Goal: Transaction & Acquisition: Purchase product/service

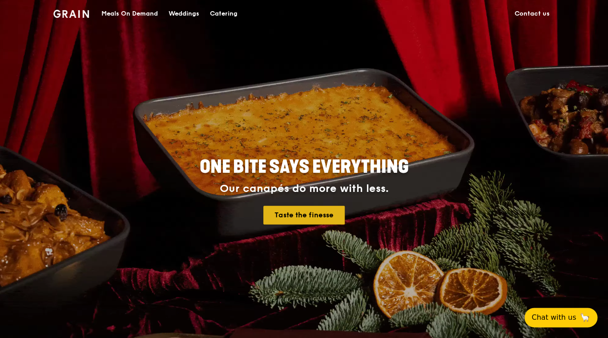
click at [277, 209] on link "Taste the finesse" at bounding box center [303, 215] width 81 height 19
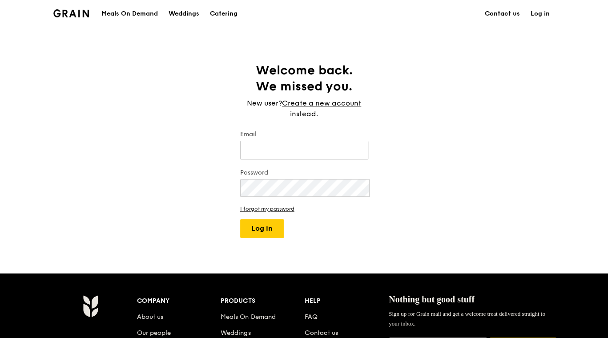
click at [526, 17] on link "Log in" at bounding box center [541, 13] width 30 height 27
click at [270, 145] on input "Email" at bounding box center [304, 150] width 128 height 19
type input "9807"
click at [152, 10] on div "Meals On Demand" at bounding box center [129, 13] width 57 height 27
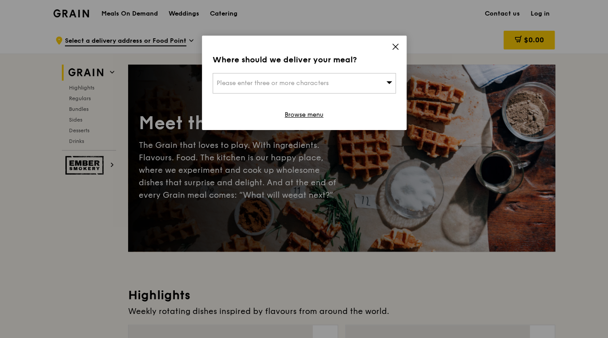
click at [394, 45] on icon at bounding box center [395, 46] width 5 height 5
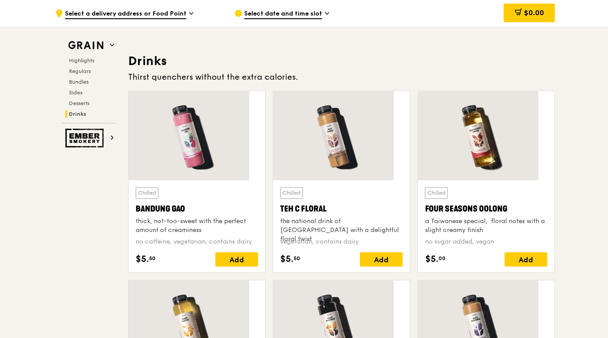
scroll to position [2850, 0]
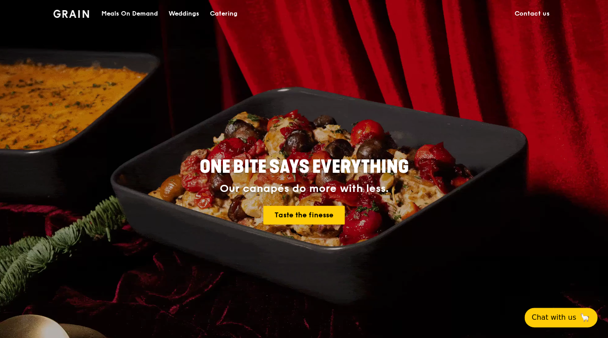
click at [146, 12] on div "Meals On Demand" at bounding box center [129, 13] width 57 height 27
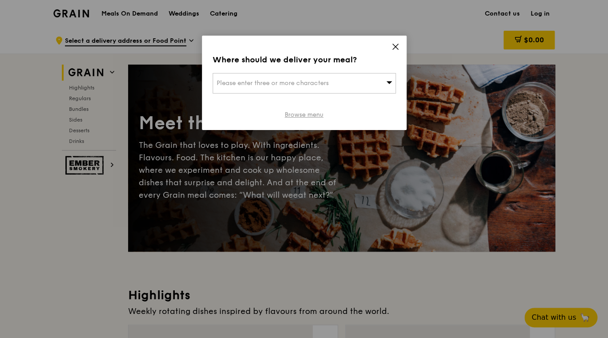
click at [299, 113] on link "Browse menu" at bounding box center [304, 114] width 39 height 9
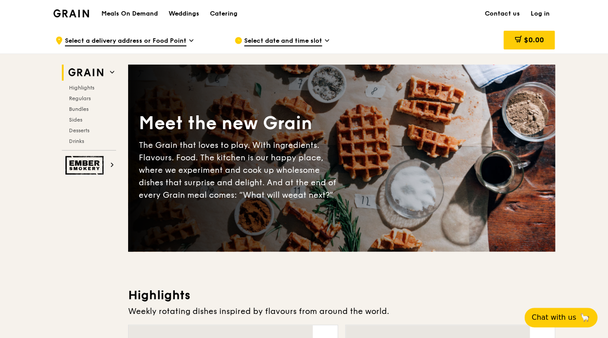
click at [307, 41] on span "Select date and time slot" at bounding box center [283, 41] width 78 height 10
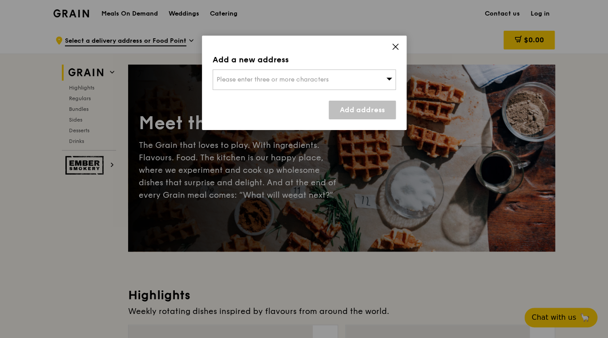
click at [401, 43] on div "Add a new address Please enter three or more characters Add address" at bounding box center [304, 83] width 205 height 94
click at [392, 44] on icon at bounding box center [396, 47] width 8 height 8
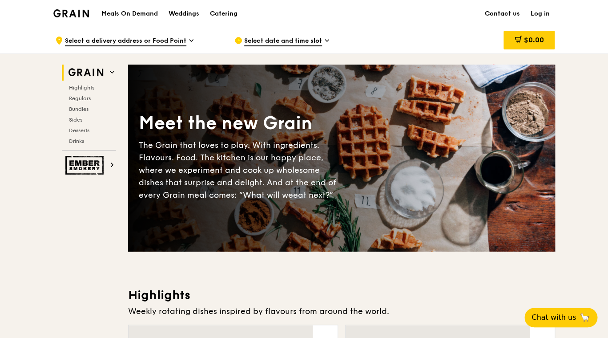
click at [170, 39] on span "Select a delivery address or Food Point" at bounding box center [125, 41] width 121 height 10
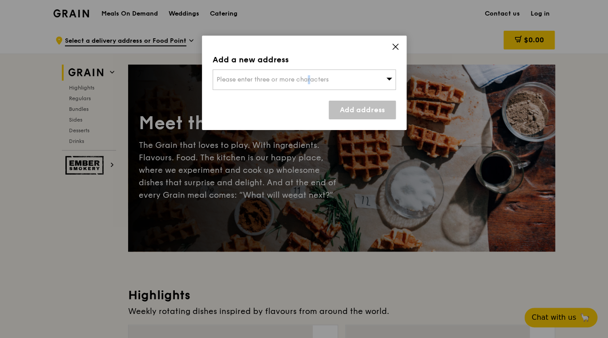
click at [272, 76] on span "Please enter three or more characters" at bounding box center [273, 80] width 112 height 8
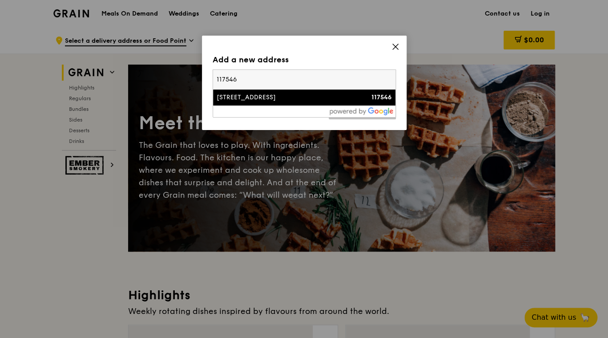
type input "117546"
click at [261, 93] on div "6 Science Drive 2" at bounding box center [283, 97] width 132 height 9
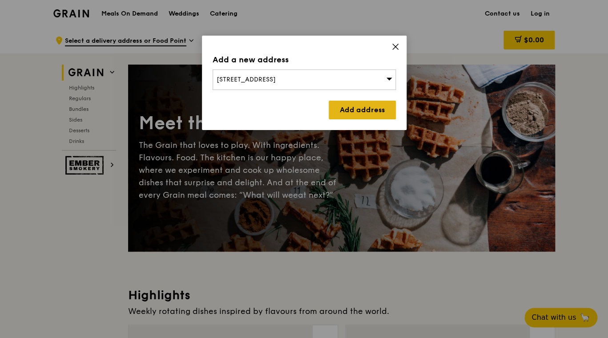
click at [365, 107] on link "Add address" at bounding box center [362, 110] width 67 height 19
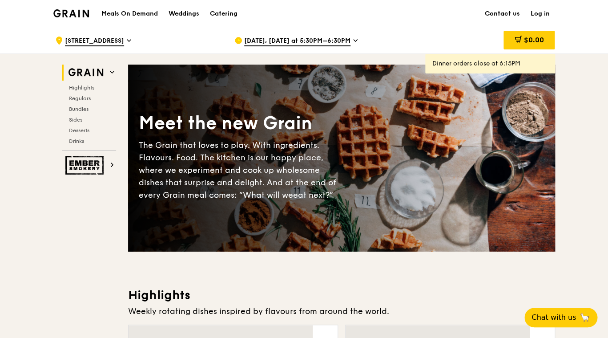
click at [320, 42] on span "Aug 22, Today at 5:30PM–6:30PM" at bounding box center [297, 41] width 106 height 10
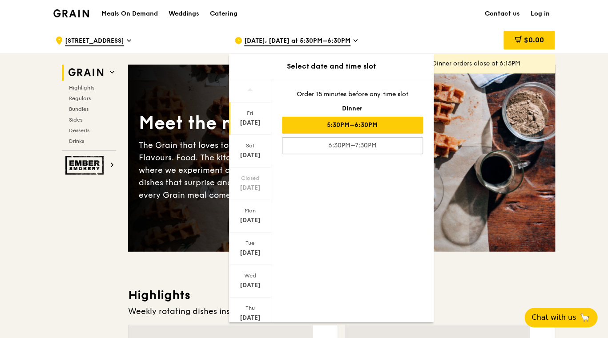
drag, startPoint x: 339, startPoint y: 135, endPoint x: 388, endPoint y: 66, distance: 84.3
click at [388, 79] on div "Order 15 minutes before any time slot Dinner 5:30PM–6:30PM 6:30PM–7:30PM" at bounding box center [352, 121] width 162 height 85
click at [424, 105] on div "Order 15 minutes before any time slot Dinner 5:30PM–6:30PM 6:30PM–7:30PM" at bounding box center [352, 121] width 162 height 85
click at [405, 117] on div "5:30PM–6:30PM" at bounding box center [352, 125] width 141 height 17
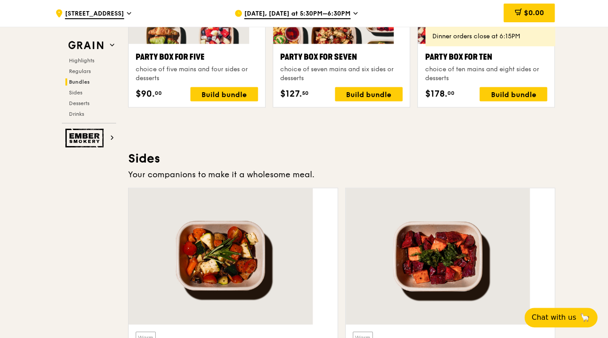
scroll to position [1775, 0]
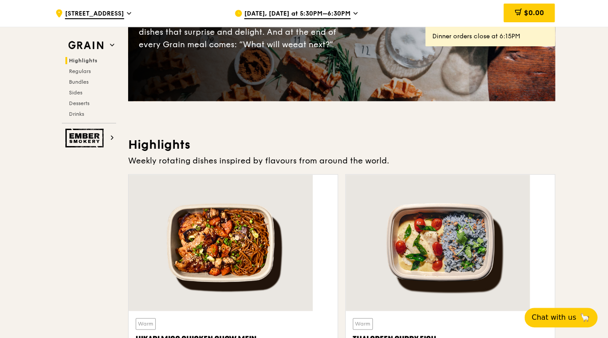
scroll to position [333, 0]
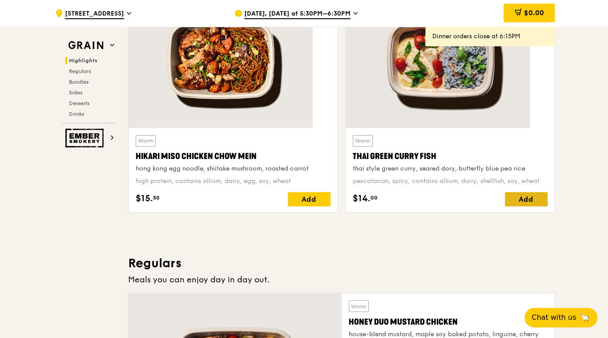
click at [507, 192] on div "Add" at bounding box center [526, 199] width 43 height 14
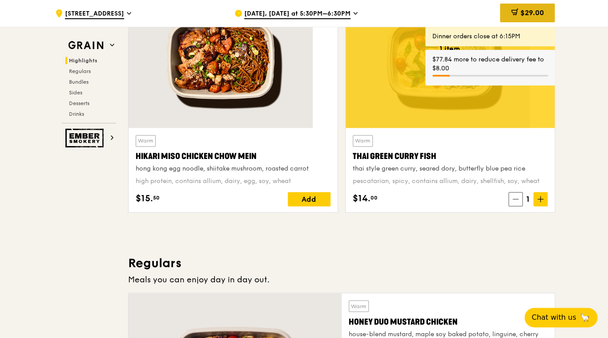
click at [520, 9] on span "$29.00" at bounding box center [532, 12] width 24 height 8
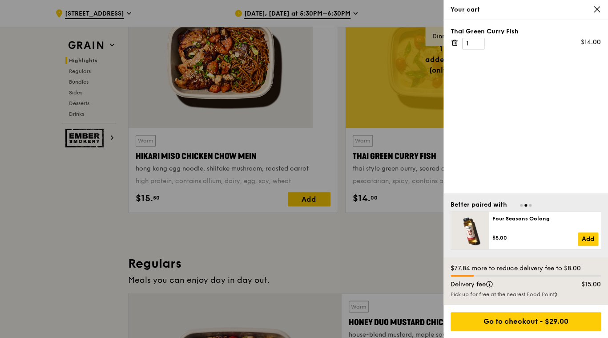
click at [599, 14] on div "Your cart" at bounding box center [526, 10] width 165 height 20
click at [598, 8] on icon at bounding box center [597, 9] width 8 height 8
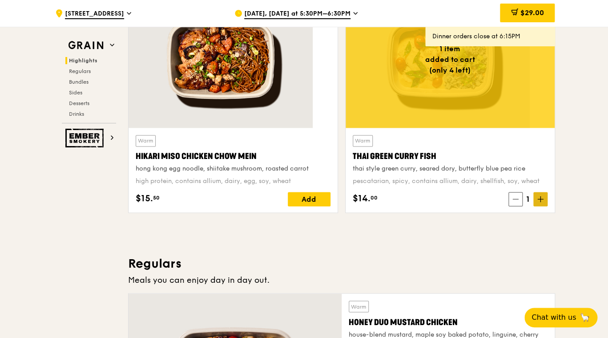
click at [534, 192] on span at bounding box center [541, 199] width 14 height 14
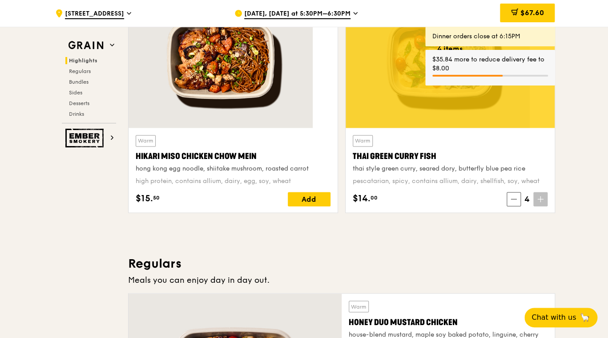
click at [541, 196] on icon at bounding box center [541, 198] width 0 height 5
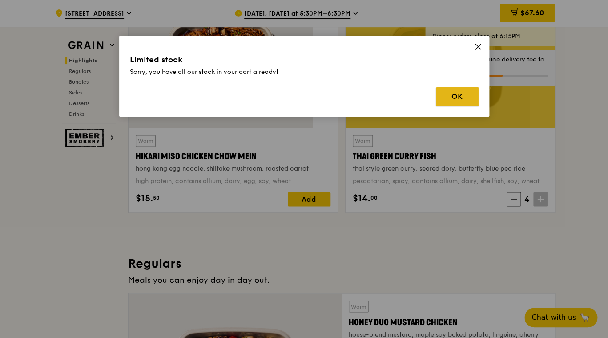
click at [450, 95] on button "OK" at bounding box center [457, 96] width 43 height 19
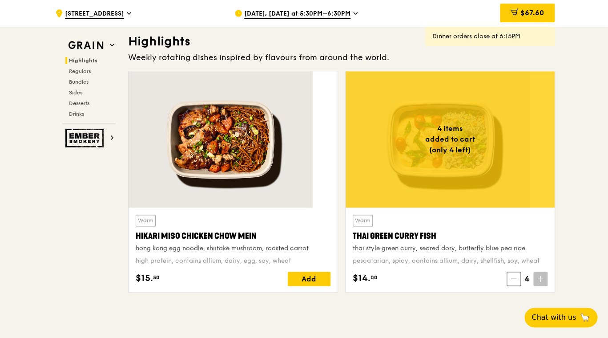
scroll to position [254, 0]
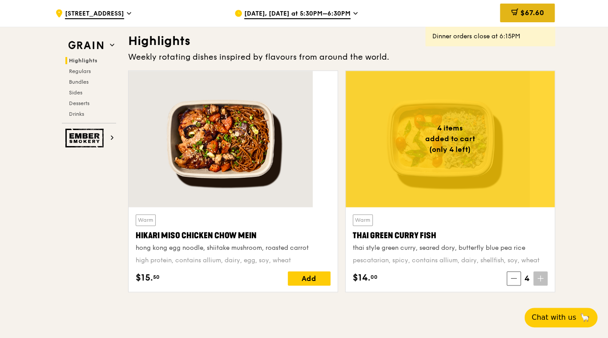
click at [520, 11] on span "$67.60" at bounding box center [532, 12] width 24 height 8
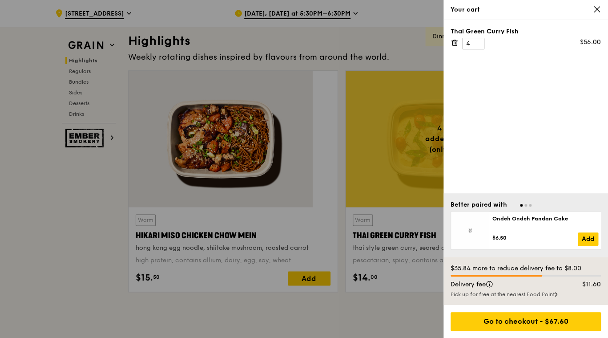
click at [597, 10] on icon at bounding box center [597, 9] width 8 height 8
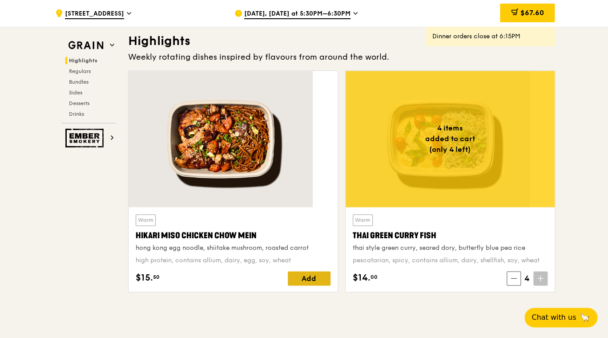
click at [299, 271] on div "Add" at bounding box center [309, 278] width 43 height 14
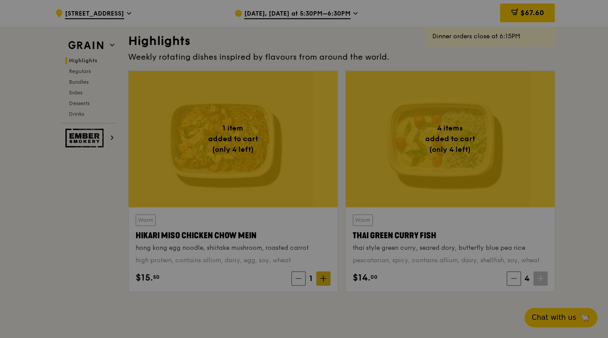
click at [320, 271] on span at bounding box center [323, 278] width 14 height 14
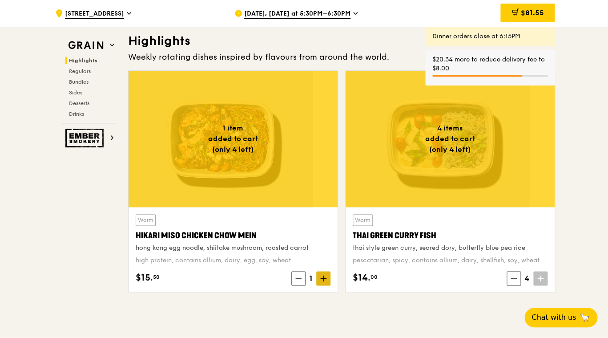
click at [324, 275] on icon at bounding box center [323, 278] width 6 height 6
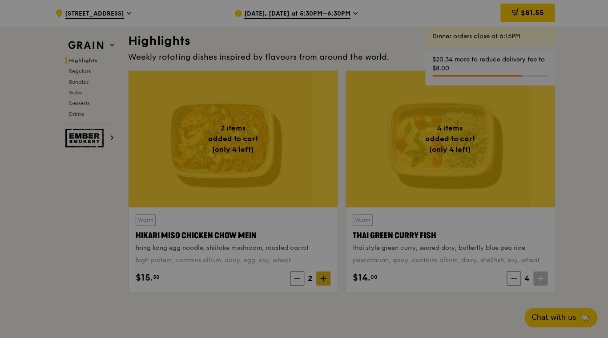
click at [324, 266] on div at bounding box center [304, 169] width 608 height 338
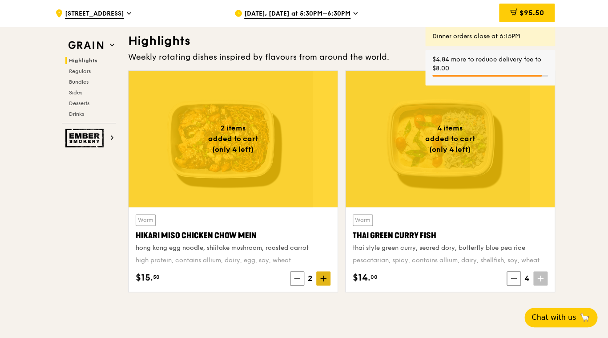
click at [324, 275] on icon at bounding box center [323, 278] width 6 height 6
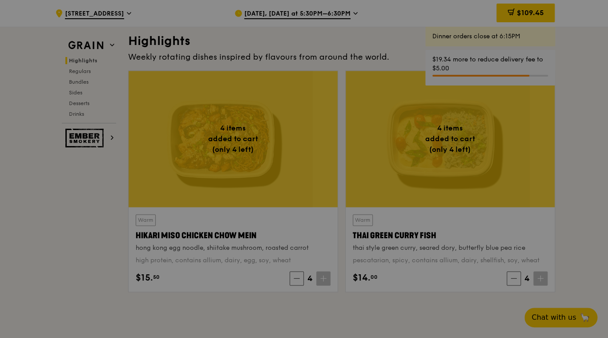
type input "3"
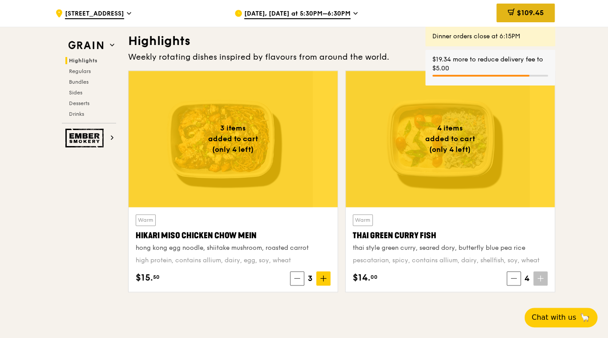
click at [517, 9] on span "$109.45" at bounding box center [530, 12] width 27 height 8
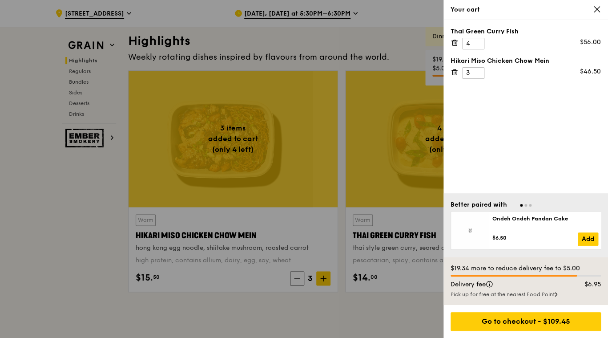
click at [596, 8] on icon at bounding box center [597, 9] width 8 height 8
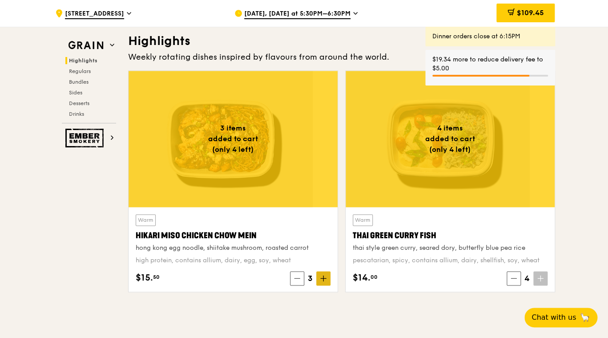
click at [324, 275] on icon at bounding box center [324, 277] width 0 height 5
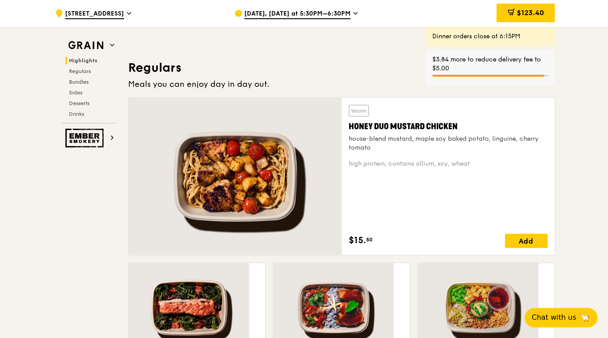
scroll to position [517, 0]
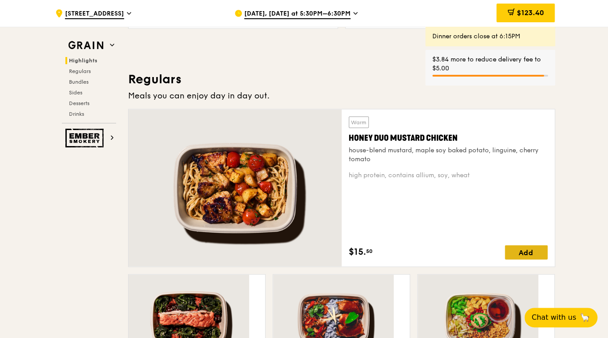
click at [505, 245] on div "Add" at bounding box center [526, 252] width 43 height 14
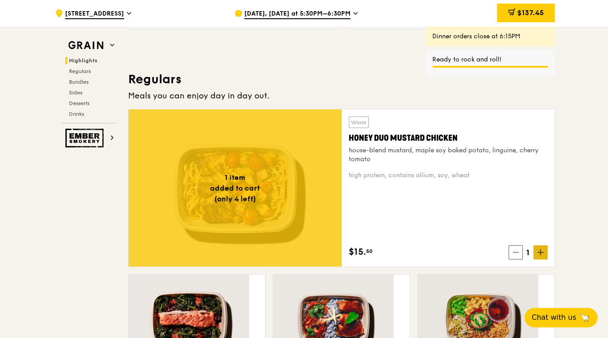
click at [538, 249] on icon at bounding box center [541, 252] width 6 height 6
click at [517, 12] on span "$152.95" at bounding box center [530, 12] width 27 height 8
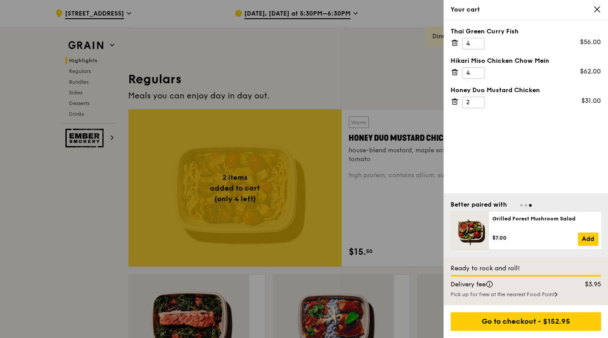
click at [595, 8] on icon at bounding box center [597, 9] width 8 height 8
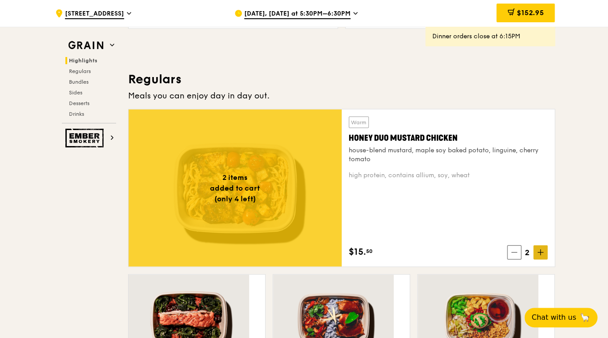
click at [534, 245] on span at bounding box center [541, 252] width 14 height 14
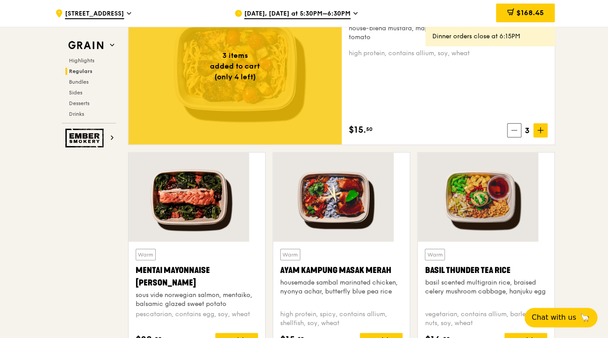
scroll to position [635, 0]
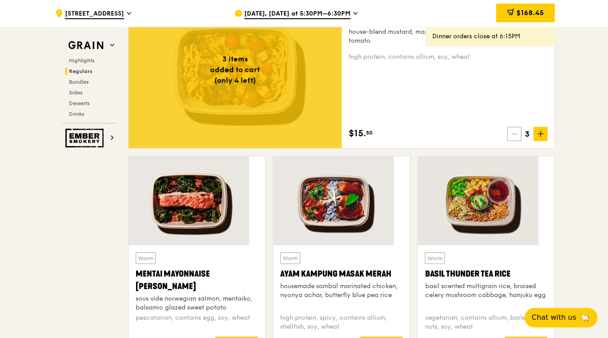
click at [511, 131] on icon at bounding box center [514, 134] width 6 height 6
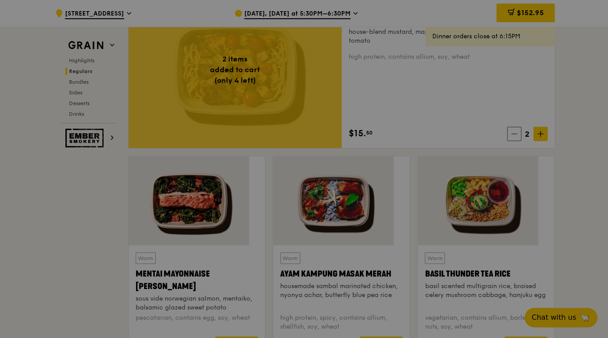
type input "2"
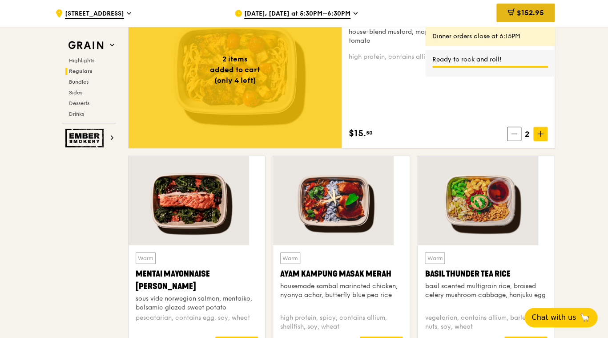
click at [517, 13] on span "$152.95" at bounding box center [530, 12] width 27 height 8
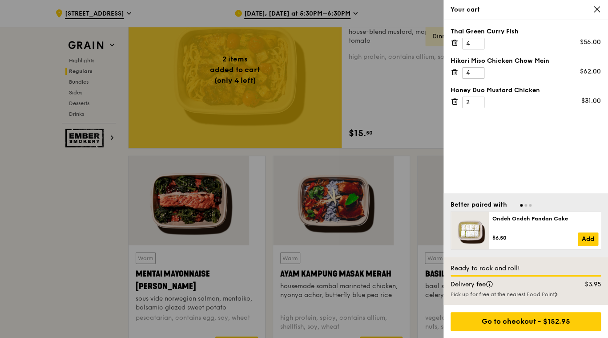
click at [595, 13] on div "Your cart" at bounding box center [526, 10] width 165 height 20
click at [596, 11] on icon at bounding box center [597, 9] width 5 height 5
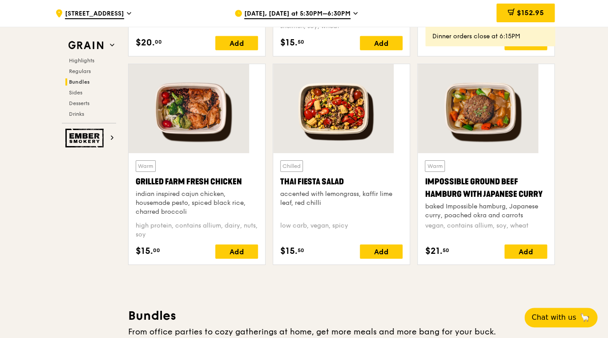
scroll to position [249, 0]
